Goal: Navigation & Orientation: Find specific page/section

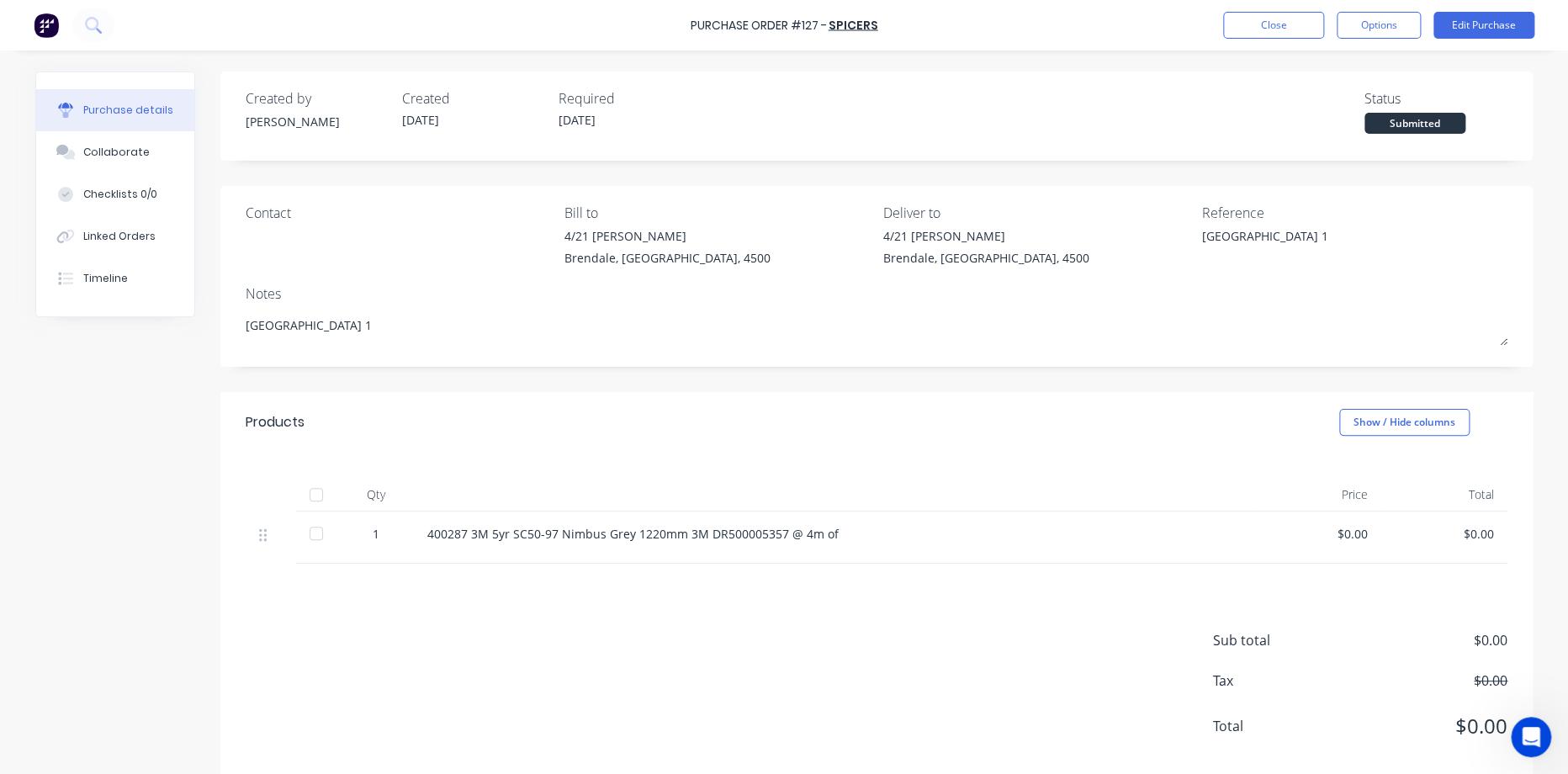
type textarea "x"
click at [1273, 28] on button "Close" at bounding box center [1273, 25] width 101 height 27
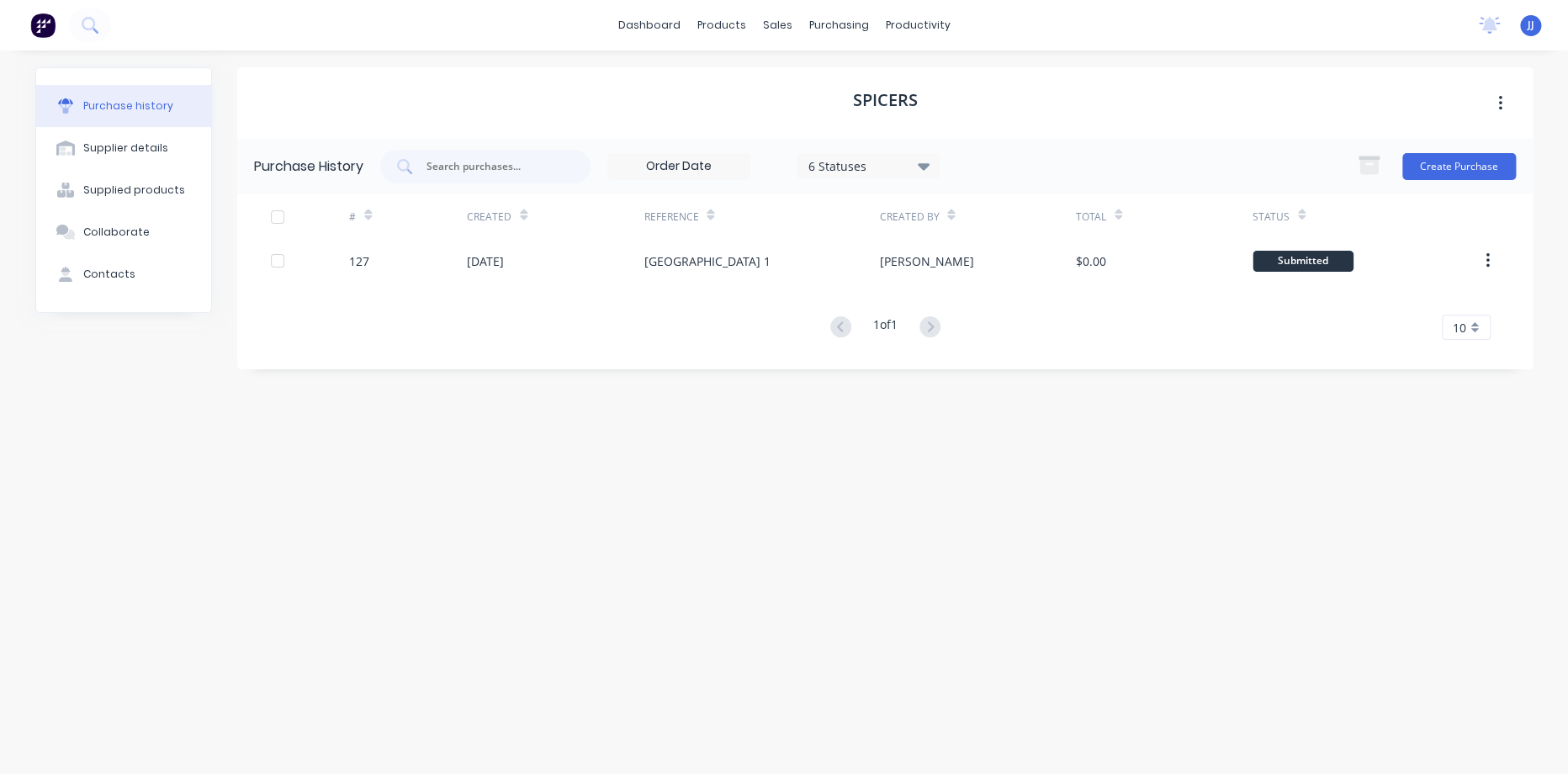
click at [144, 111] on div "Purchase history" at bounding box center [127, 106] width 90 height 15
click at [137, 157] on button "Supplier details" at bounding box center [123, 148] width 175 height 42
select select "AU"
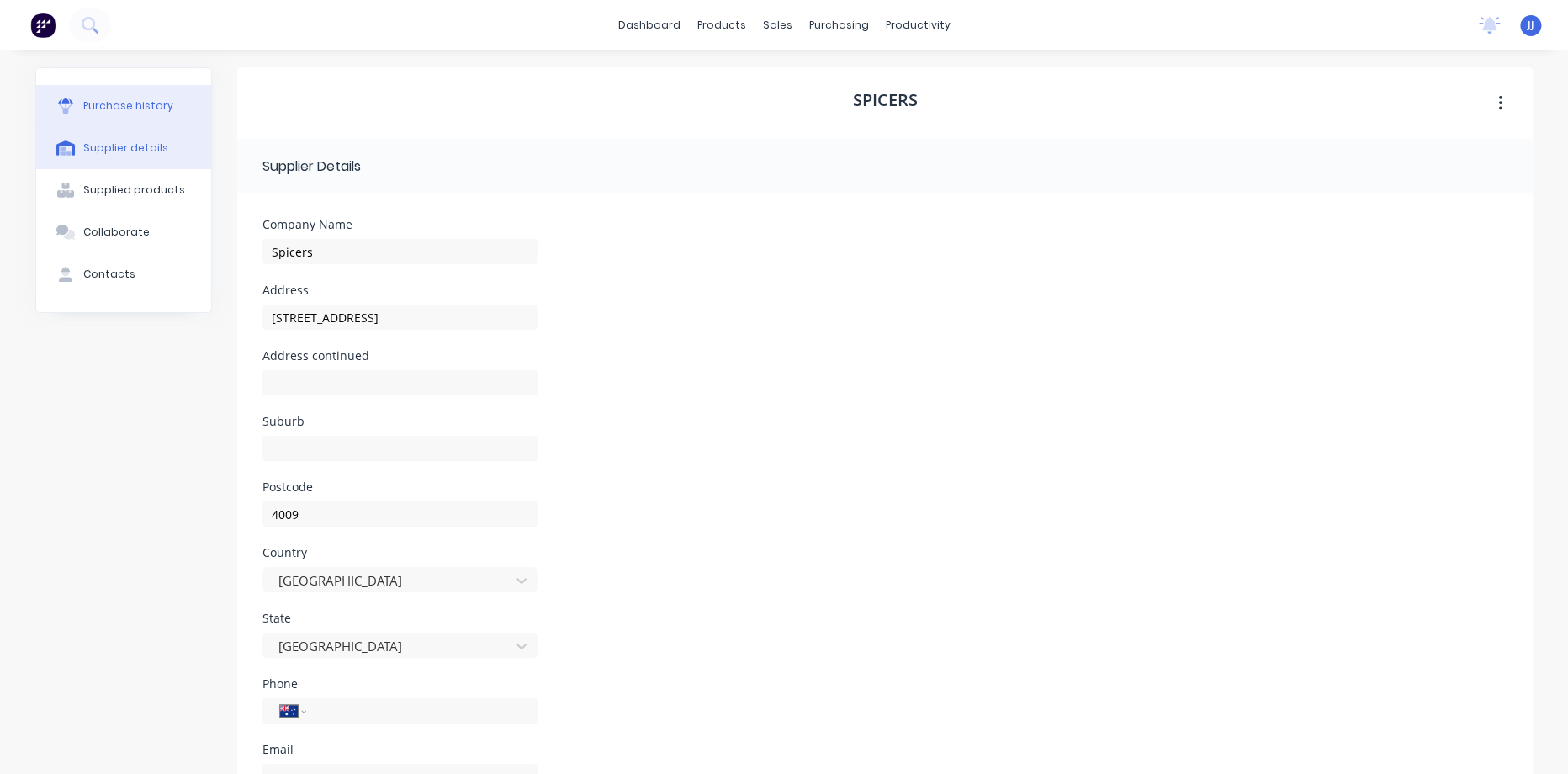
click at [147, 102] on div "Purchase history" at bounding box center [127, 106] width 90 height 15
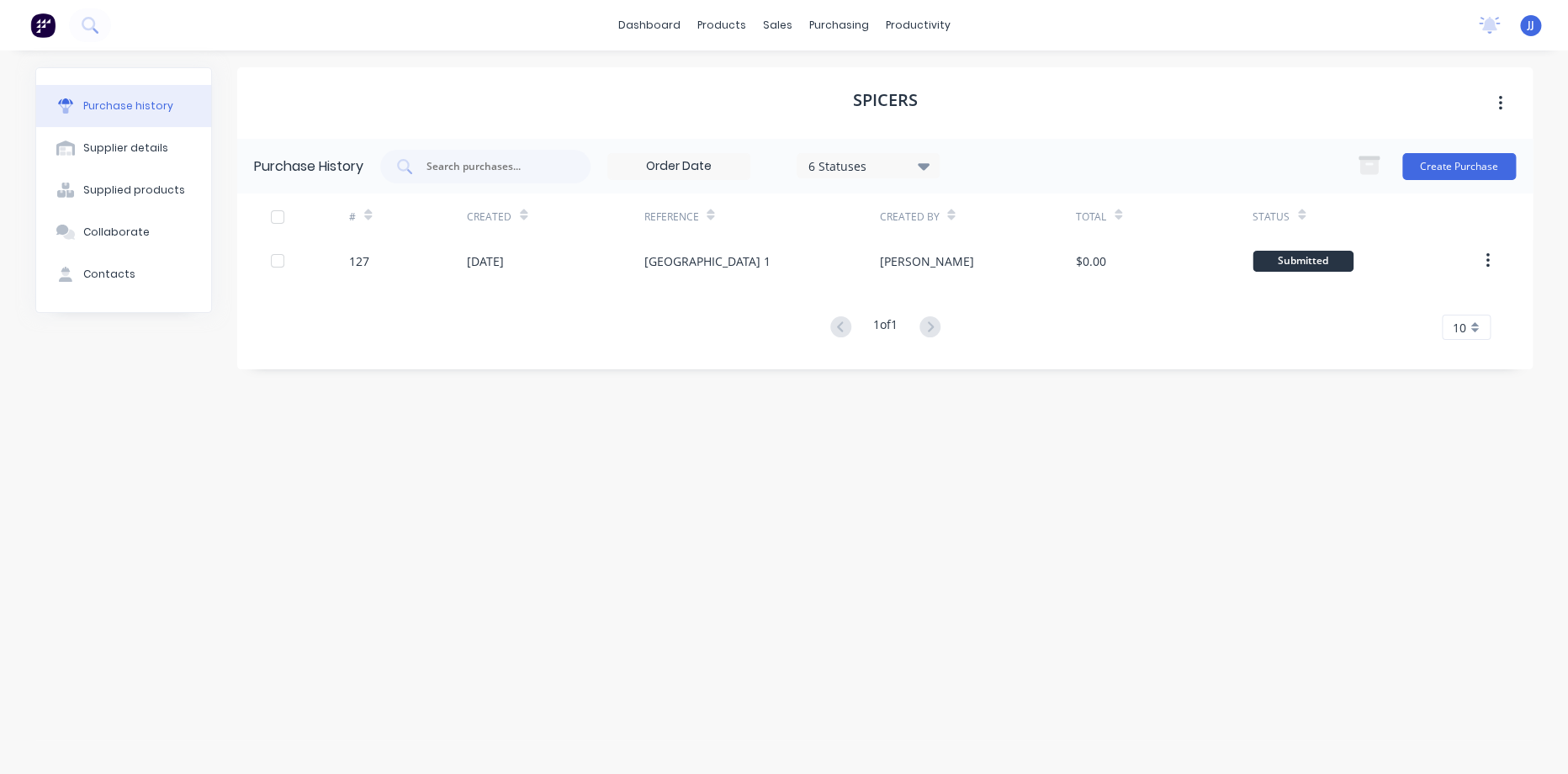
click at [46, 26] on img at bounding box center [43, 26] width 26 height 26
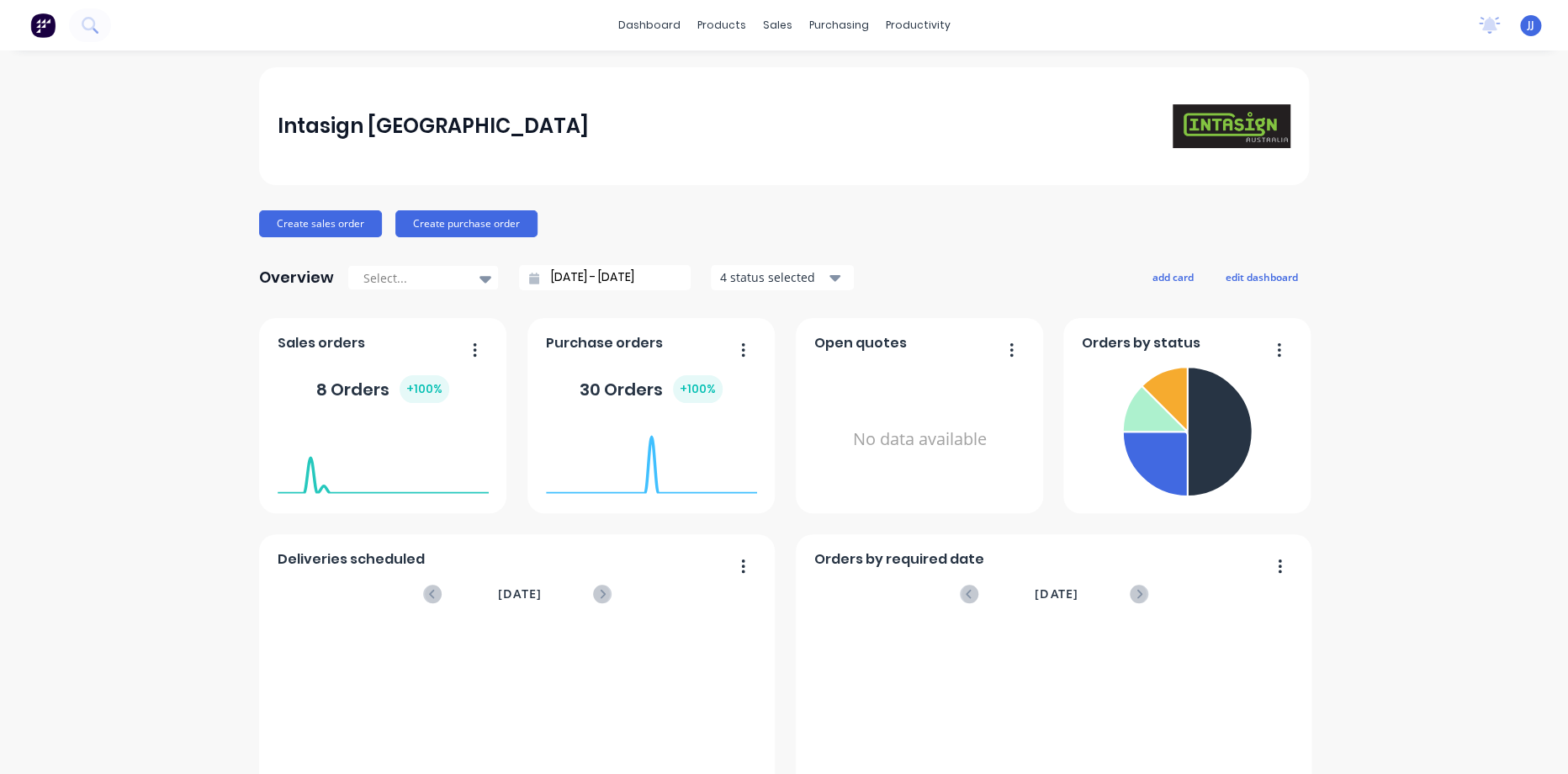
click at [631, 386] on div "30 Orders + 100 %" at bounding box center [651, 388] width 143 height 28
click at [831, 29] on div "purchasing" at bounding box center [839, 26] width 77 height 26
click at [852, 83] on div "Purchase Orders" at bounding box center [886, 80] width 89 height 15
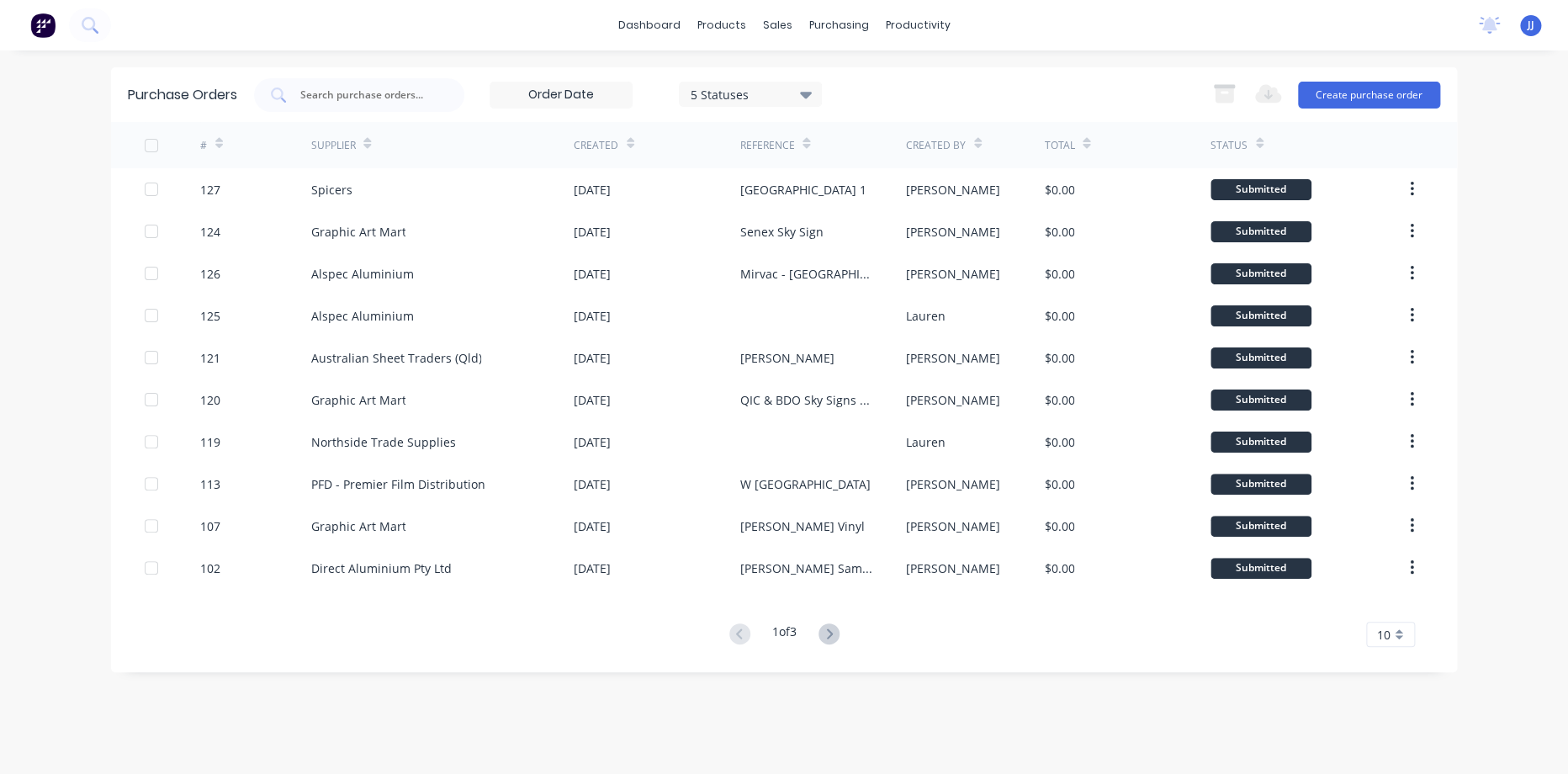
click at [757, 99] on div "5 Statuses" at bounding box center [750, 94] width 120 height 18
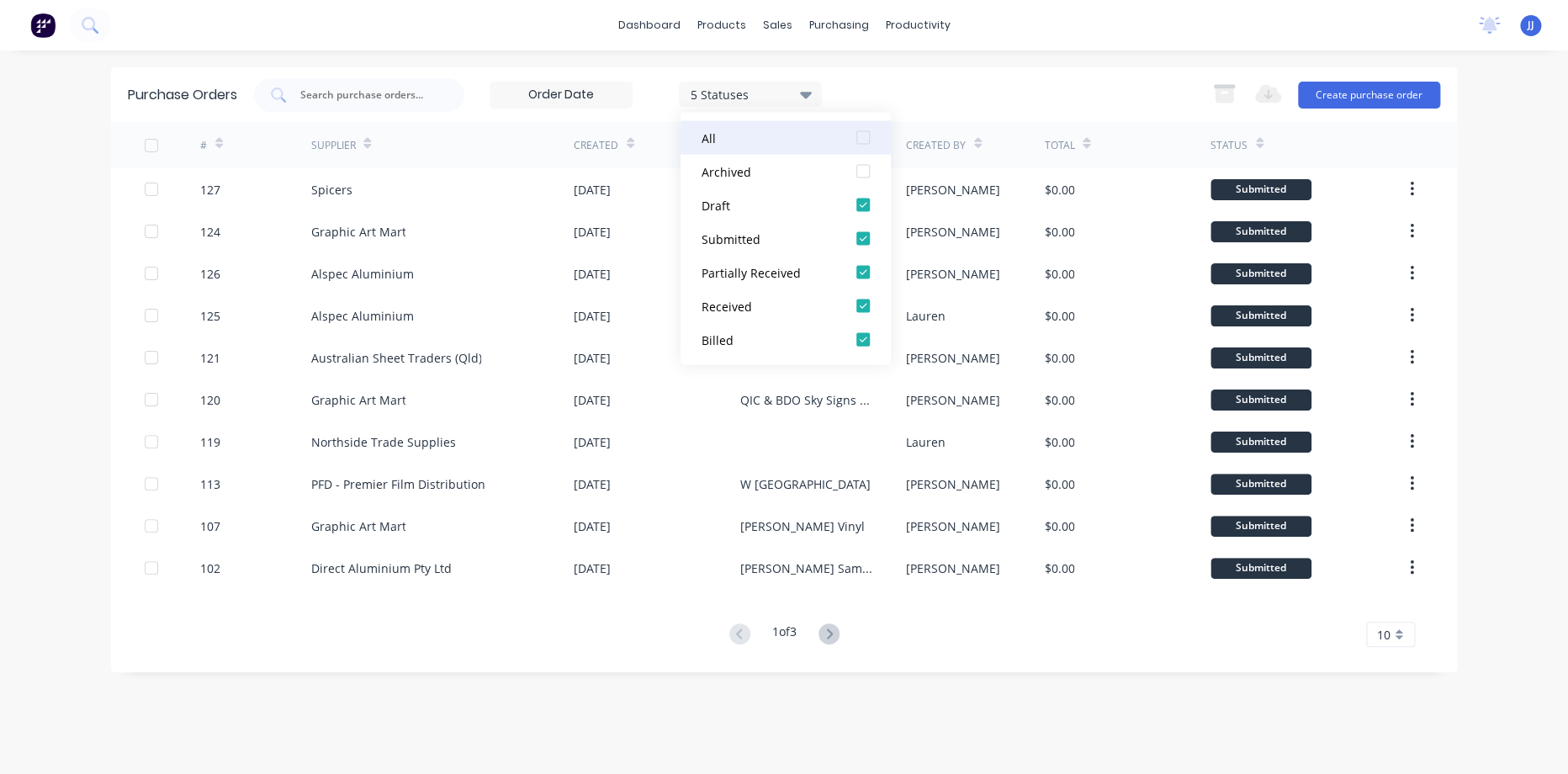
click at [782, 129] on div "All" at bounding box center [768, 137] width 134 height 18
click at [1026, 71] on div "Purchase Orders 7 Statuses 7 Statuses Export to Excel (XLSX) Create purchase or…" at bounding box center [784, 94] width 1345 height 54
